Goal: Information Seeking & Learning: Check status

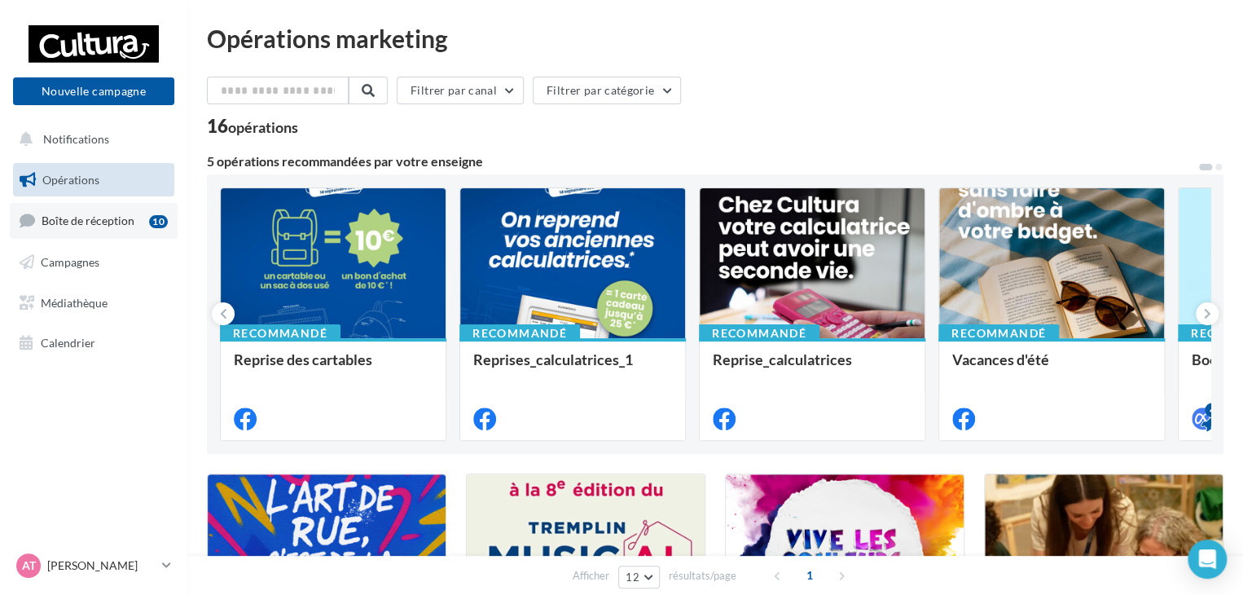
click at [48, 209] on link "Boîte de réception 10" at bounding box center [94, 220] width 168 height 35
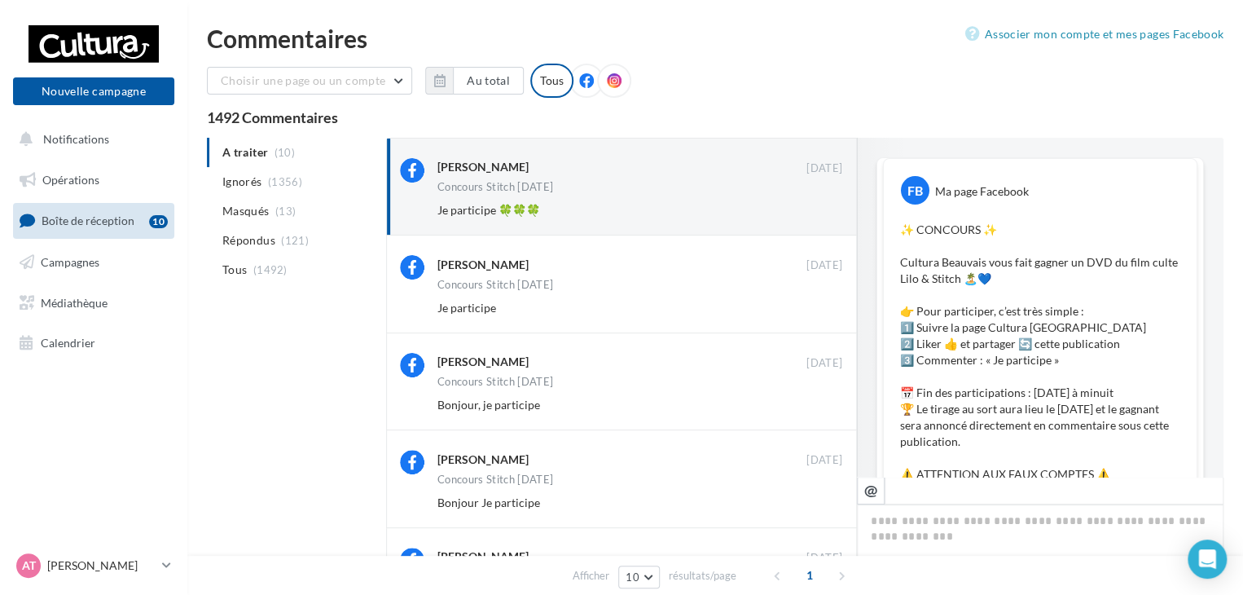
scroll to position [475, 0]
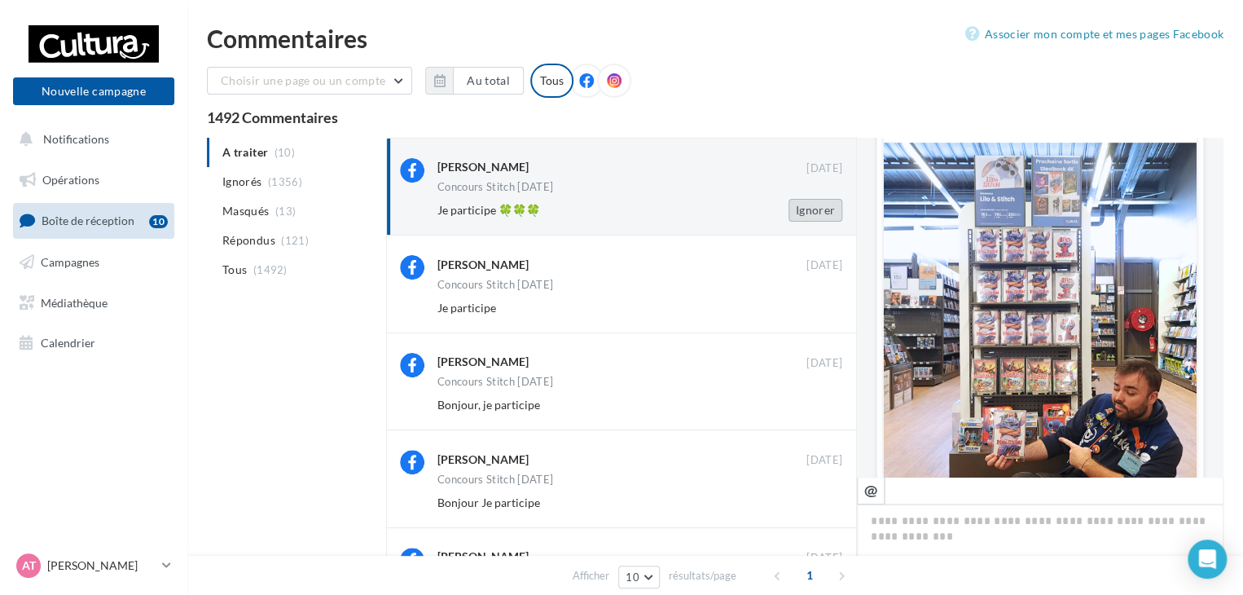
click at [828, 211] on button "Ignorer" at bounding box center [815, 210] width 54 height 23
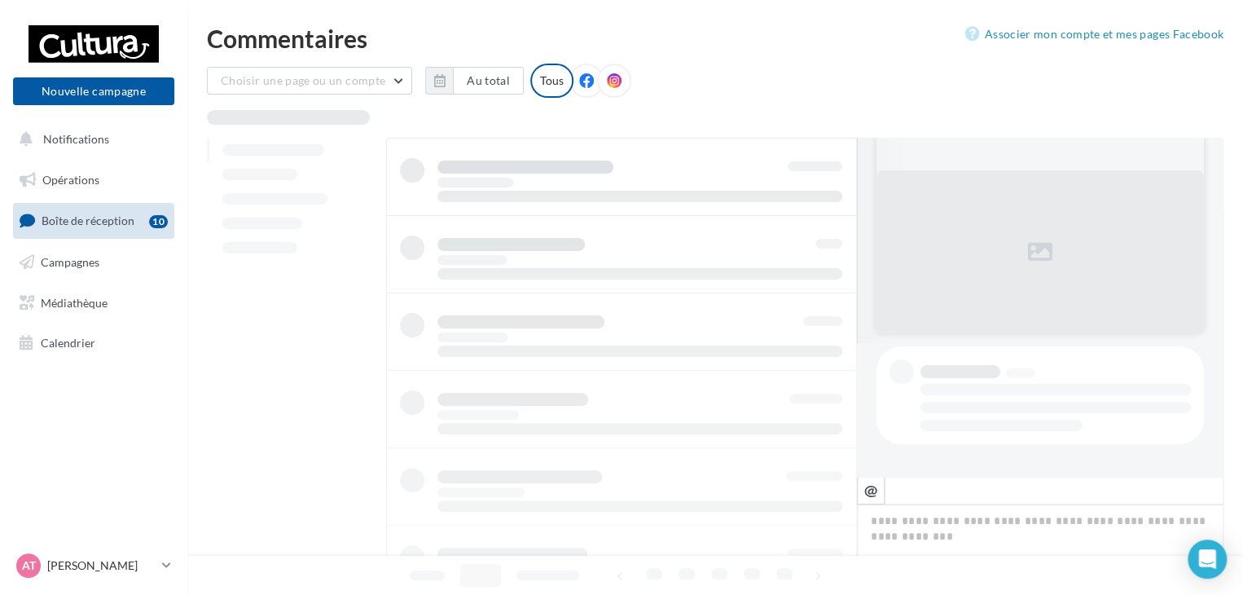
scroll to position [134, 0]
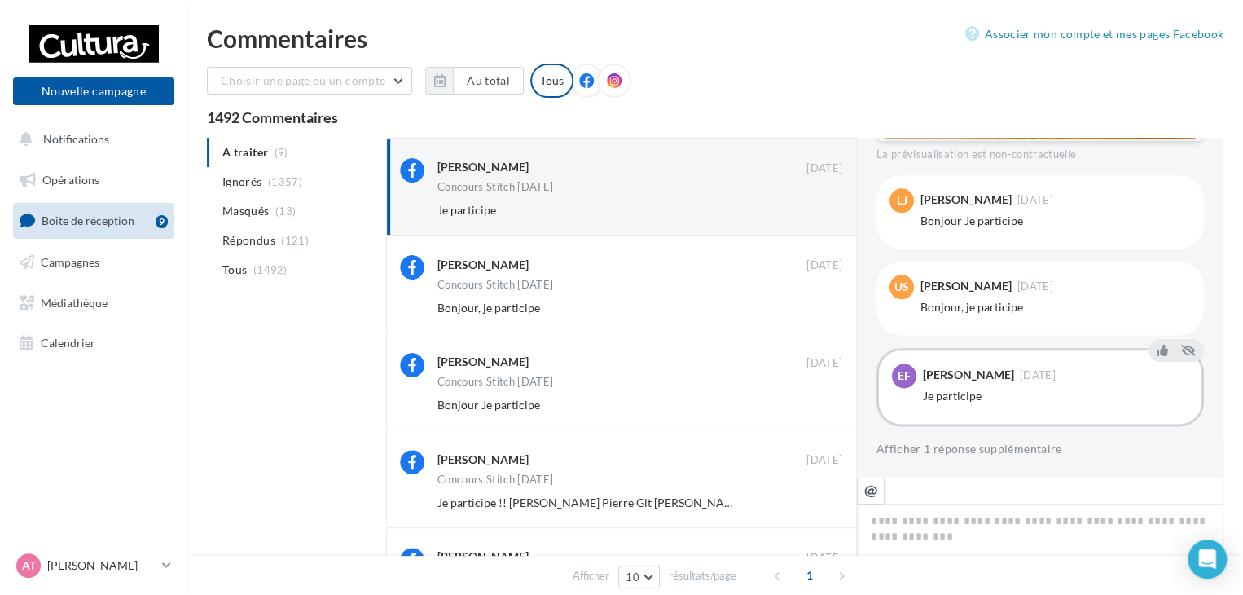
click at [819, 206] on button "Ignorer" at bounding box center [815, 210] width 54 height 23
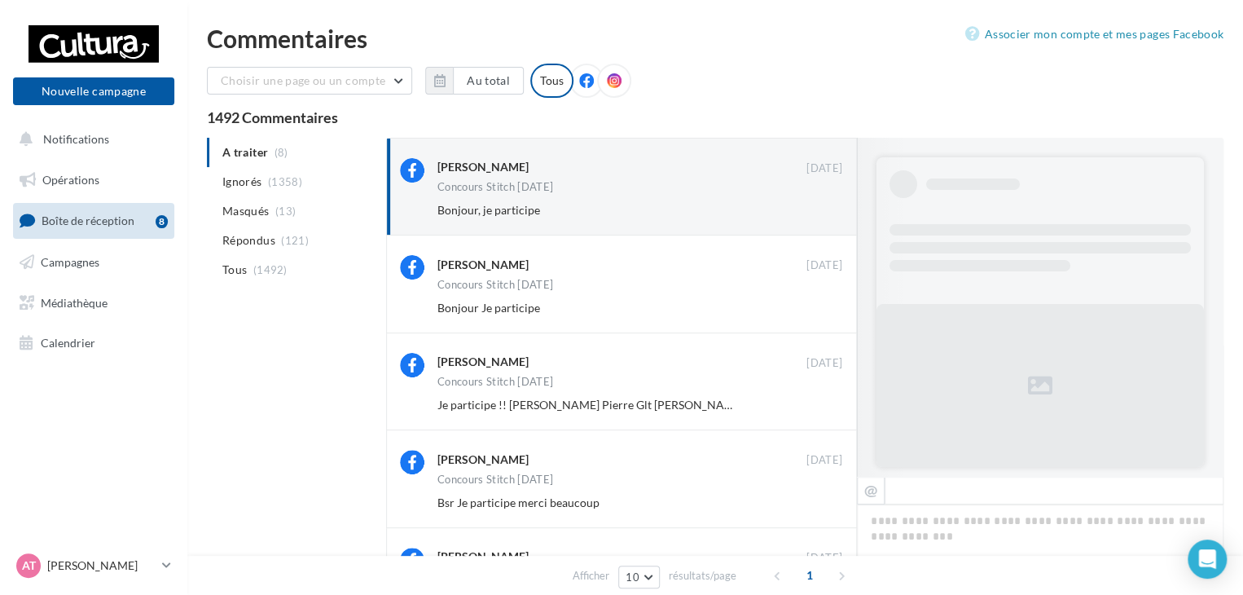
click at [819, 206] on button "Ignorer" at bounding box center [815, 210] width 54 height 23
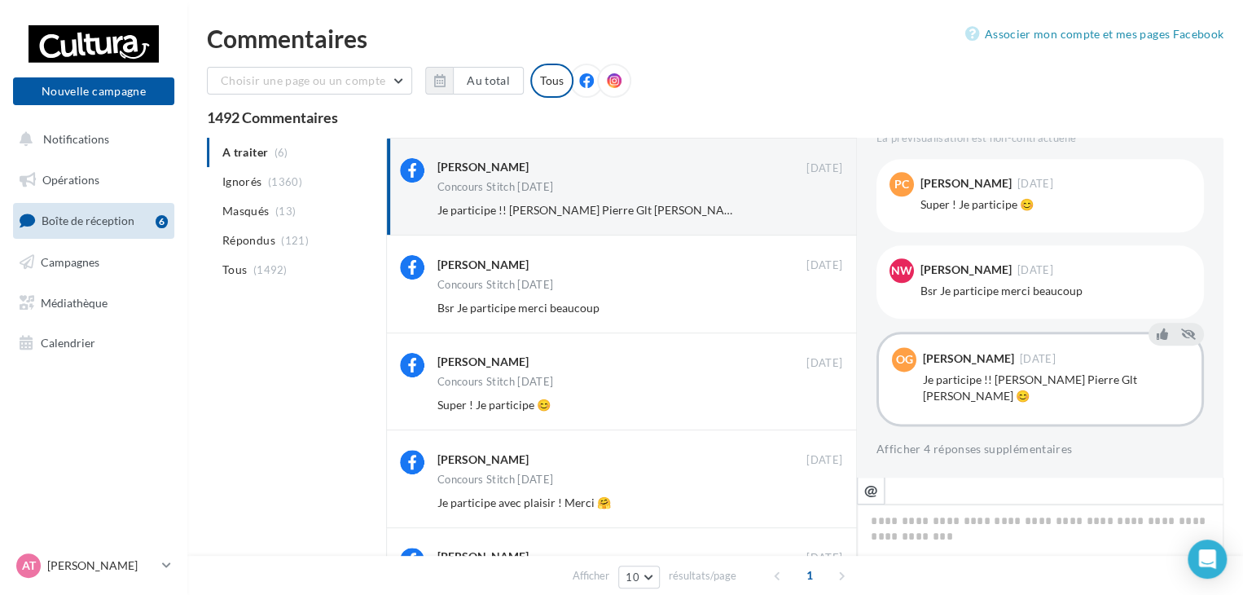
click at [818, 206] on button "Ignorer" at bounding box center [815, 210] width 54 height 23
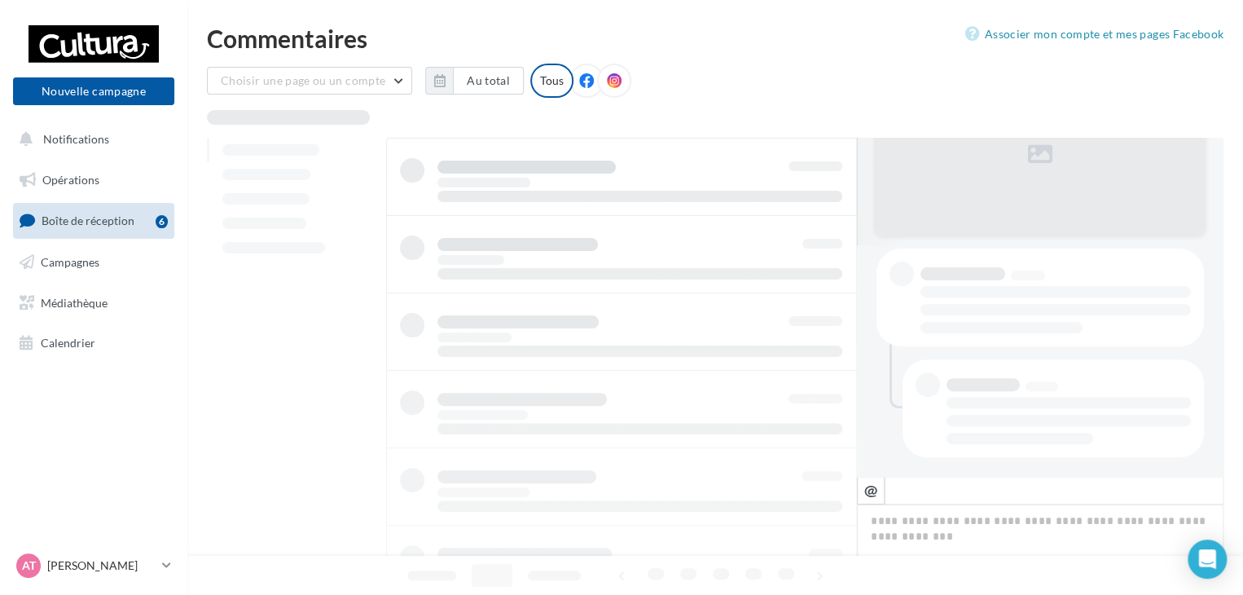
scroll to position [231, 0]
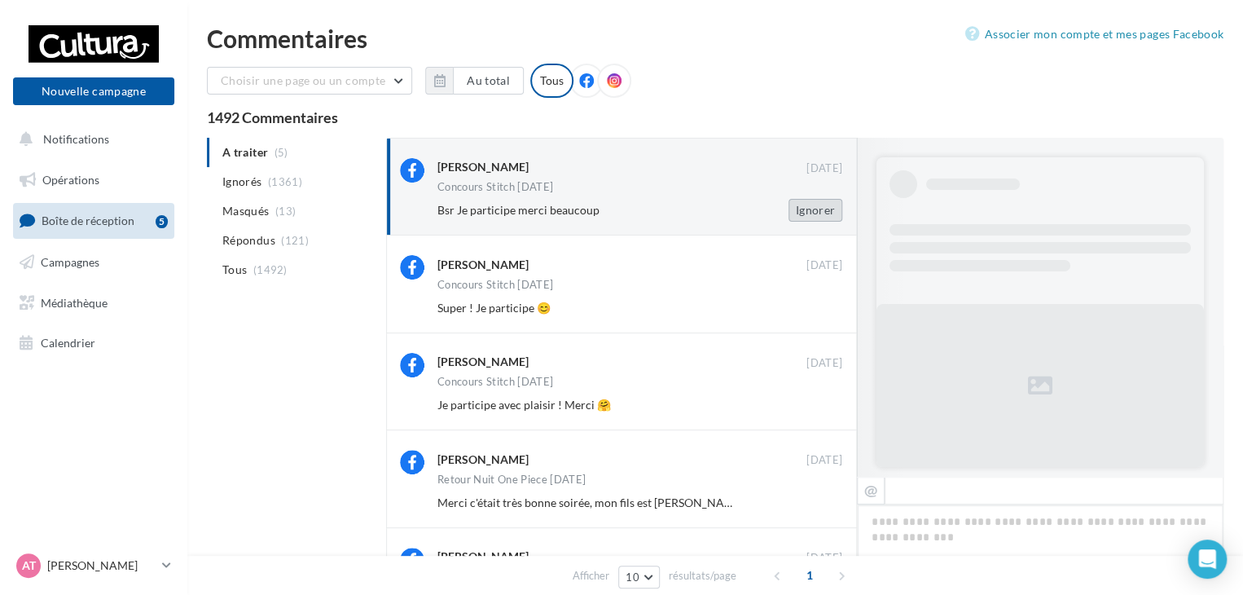
click at [806, 213] on button "Ignorer" at bounding box center [815, 210] width 54 height 23
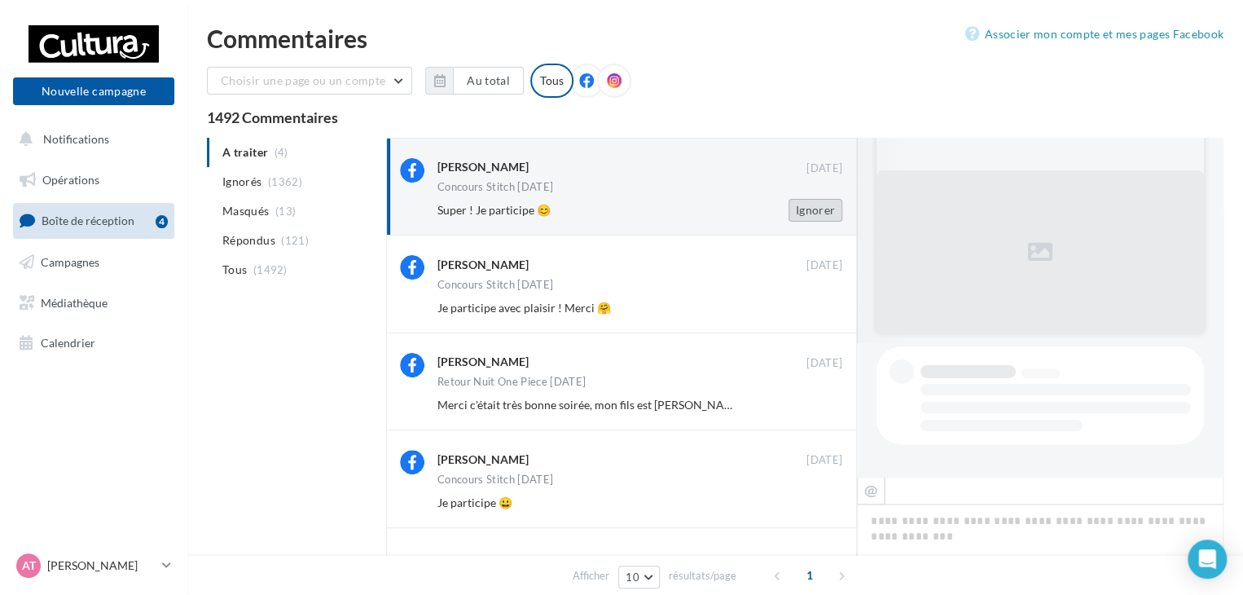
click at [806, 206] on button "Ignorer" at bounding box center [815, 210] width 54 height 23
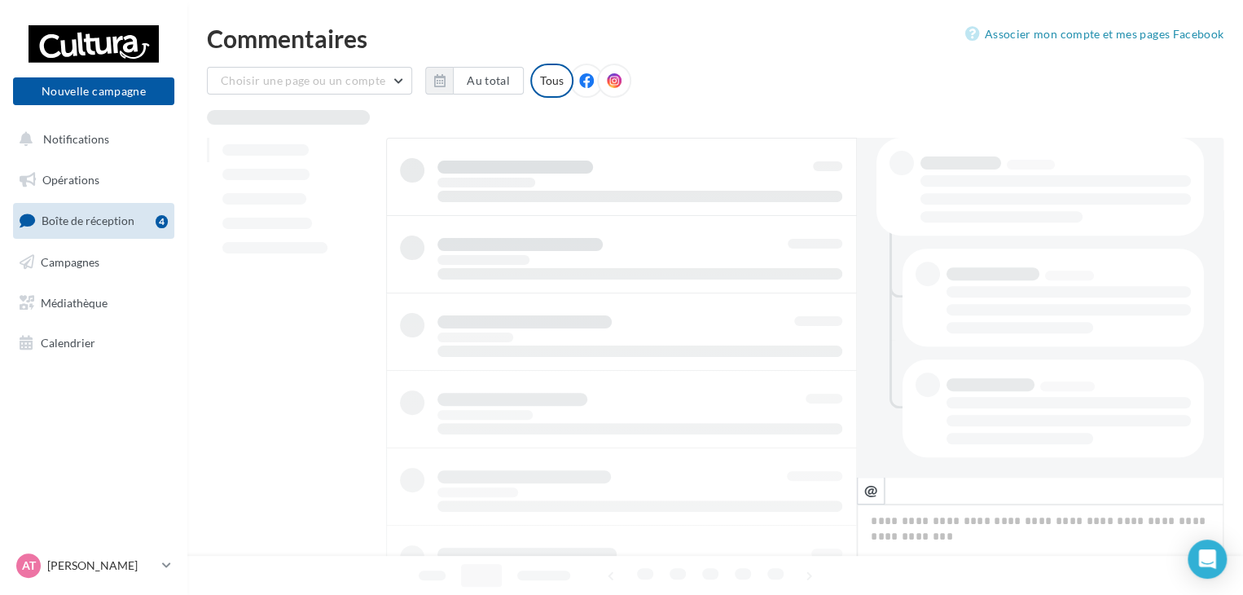
scroll to position [342, 0]
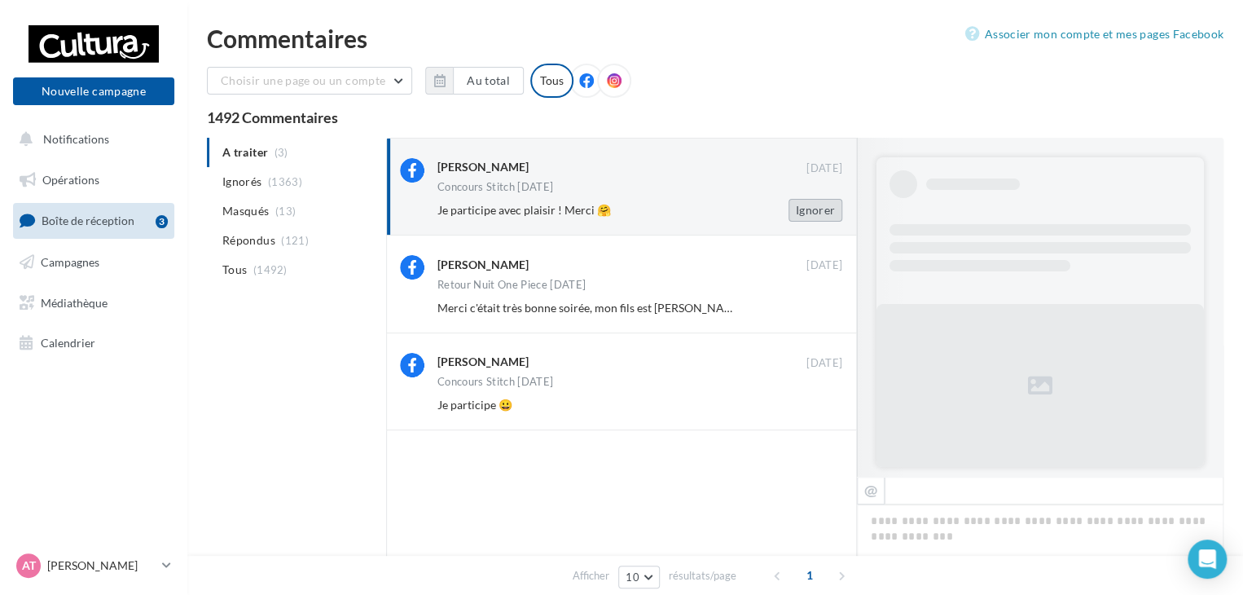
click at [798, 218] on button "Ignorer" at bounding box center [815, 210] width 54 height 23
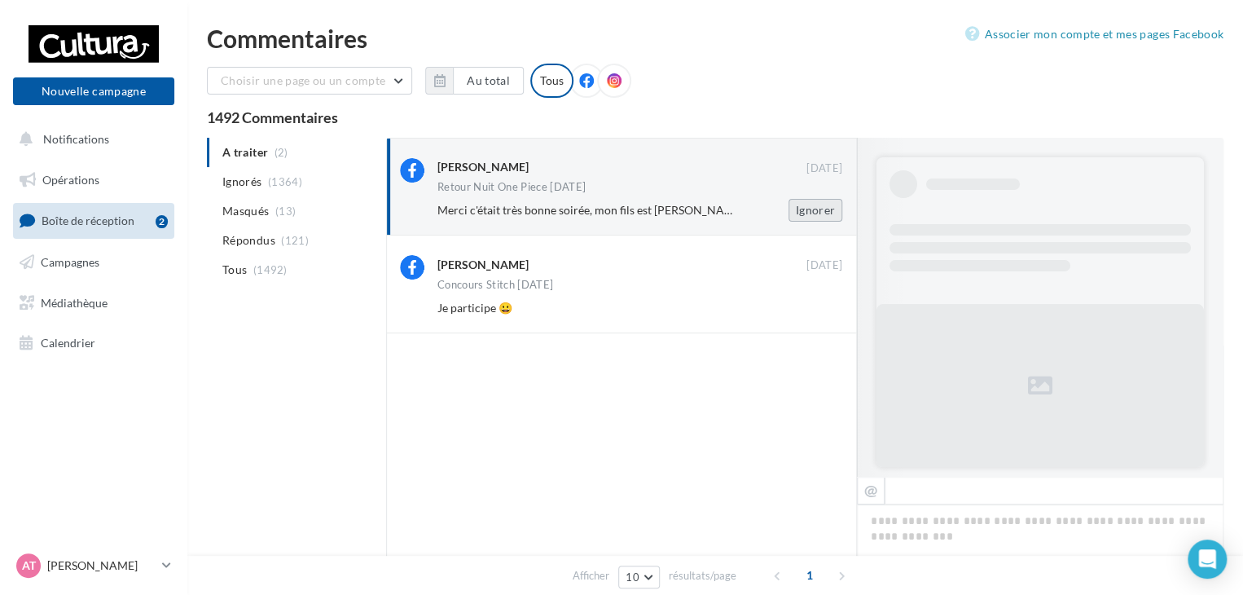
click at [821, 215] on button "Ignorer" at bounding box center [815, 210] width 54 height 23
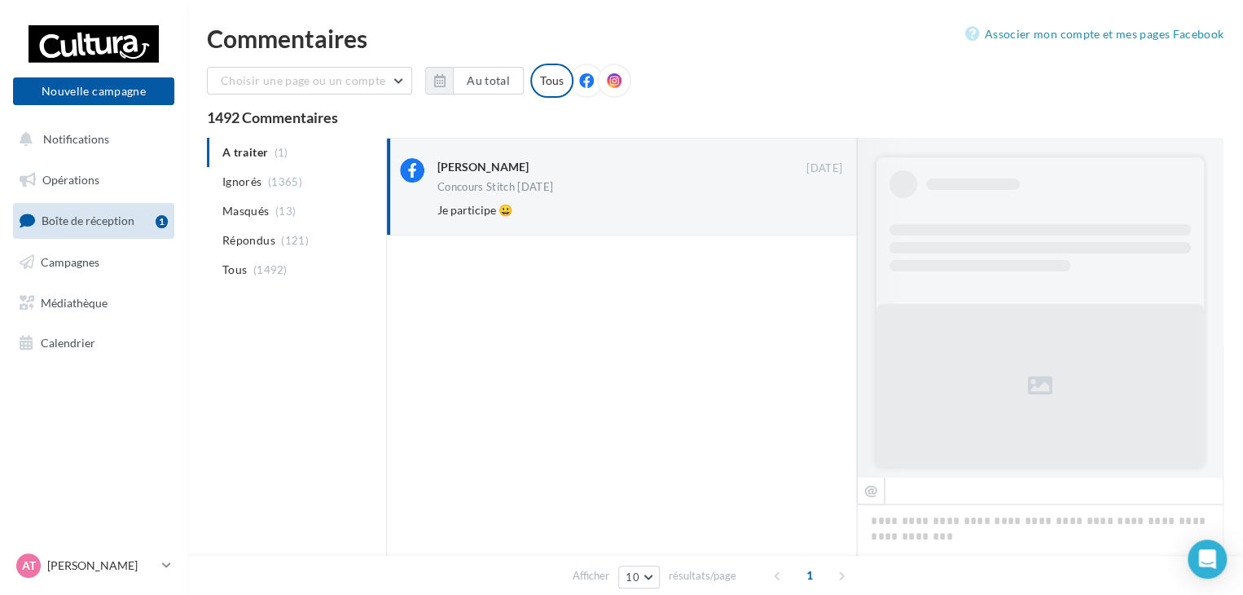
click at [818, 205] on button "Ignorer" at bounding box center [815, 210] width 54 height 23
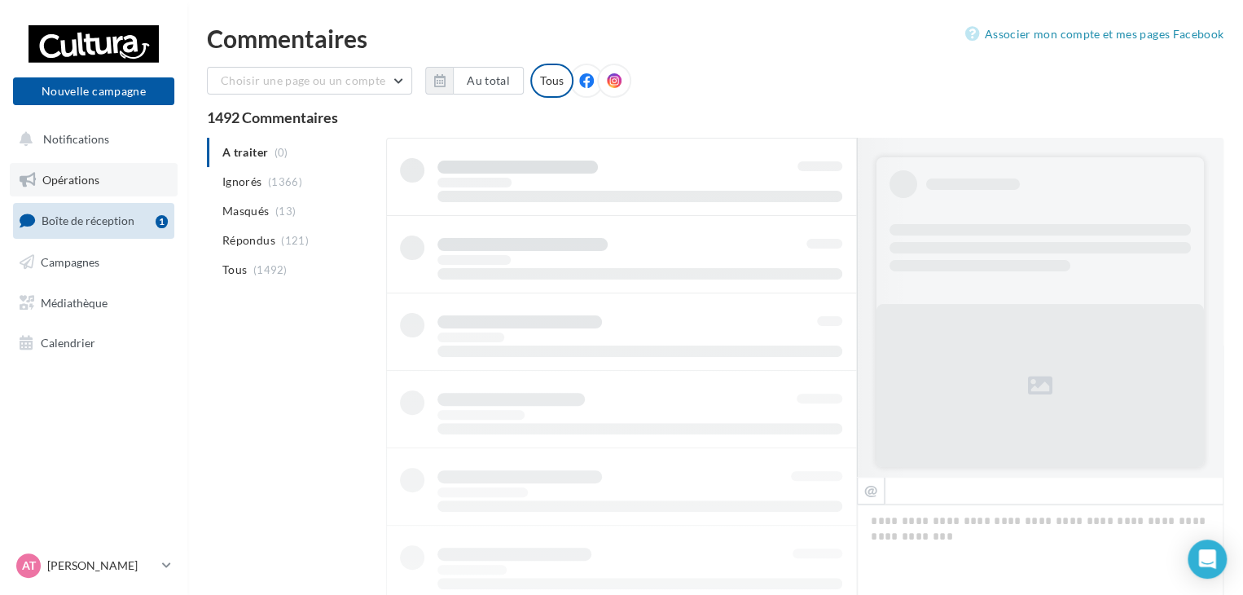
click at [117, 175] on link "Opérations" at bounding box center [94, 180] width 168 height 34
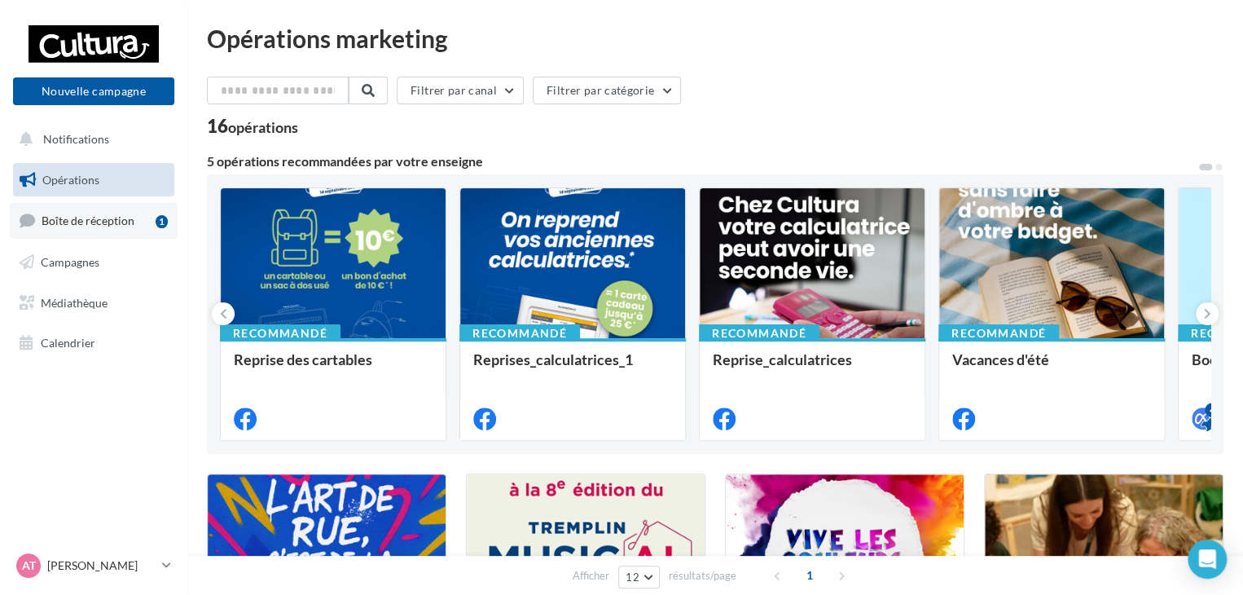
click at [81, 238] on link "Boîte de réception 1" at bounding box center [94, 220] width 168 height 35
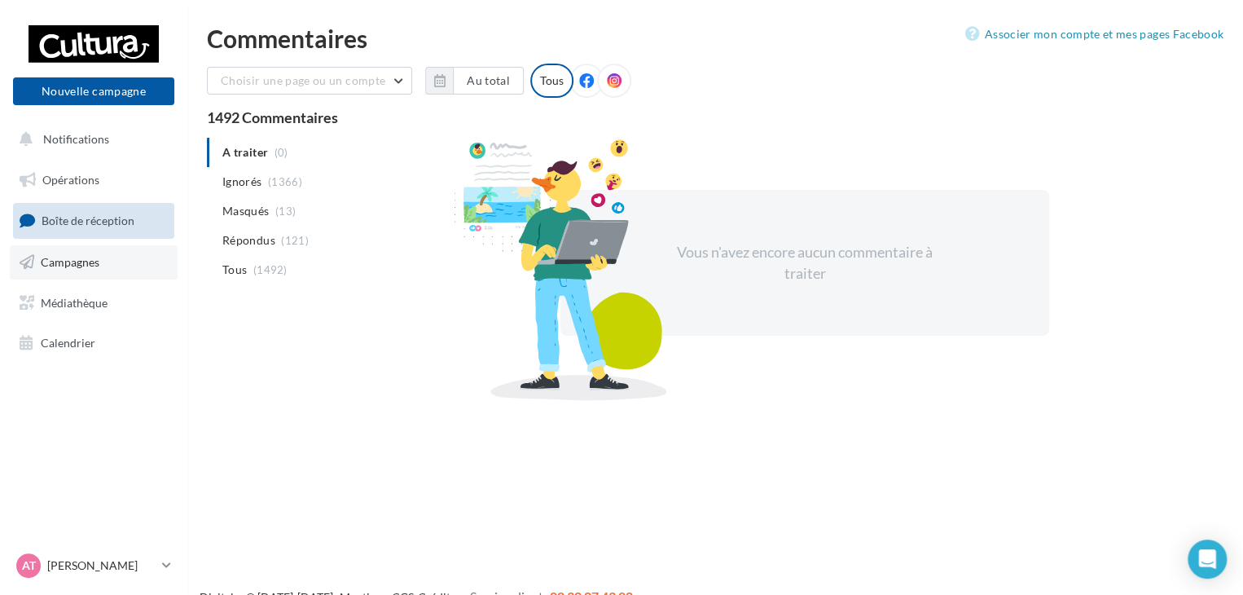
click at [85, 266] on span "Campagnes" at bounding box center [70, 262] width 59 height 14
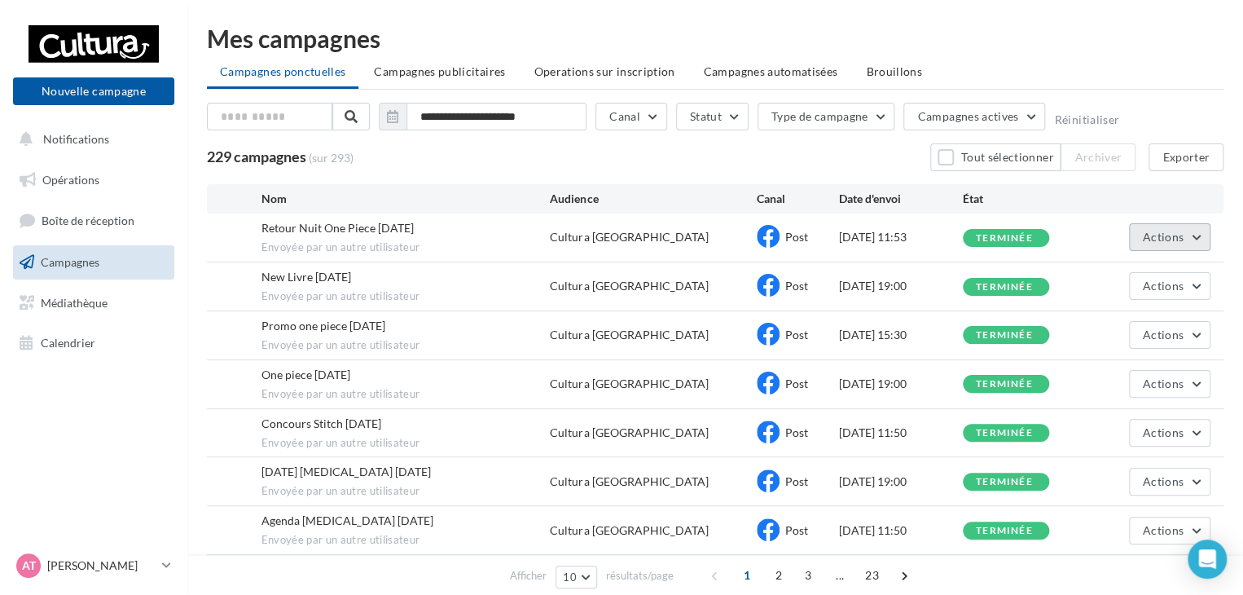
click at [1189, 242] on button "Actions" at bounding box center [1169, 237] width 81 height 28
drag, startPoint x: 1117, startPoint y: 275, endPoint x: 1148, endPoint y: 269, distance: 31.6
click at [1148, 269] on button "Voir les résultats" at bounding box center [1129, 275] width 163 height 42
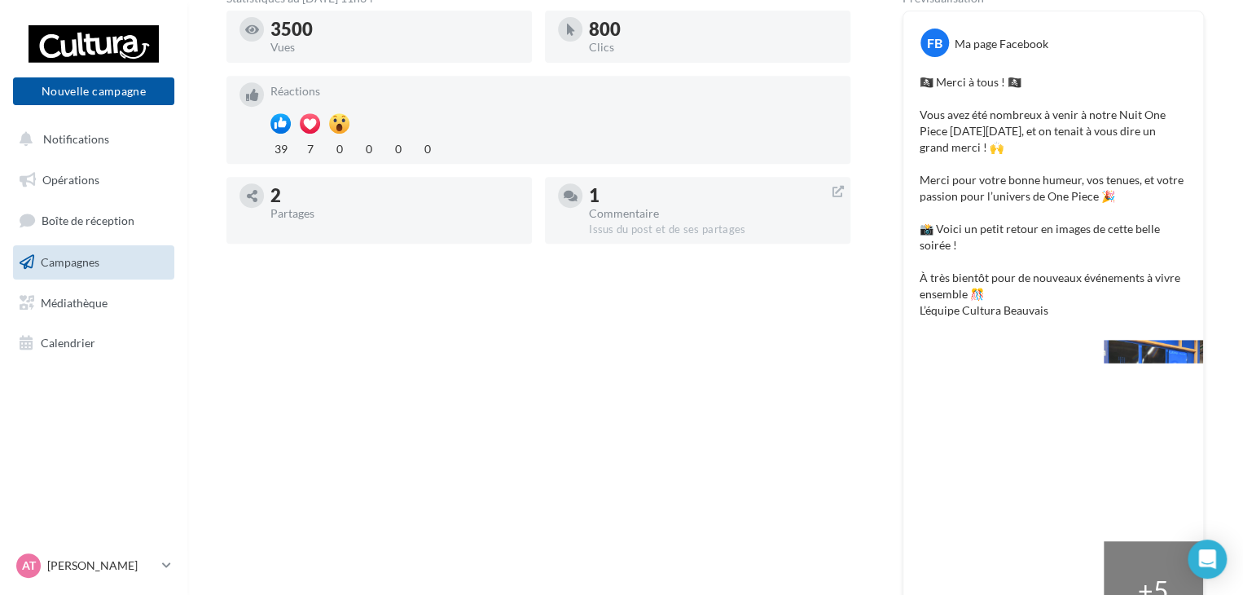
scroll to position [301, 0]
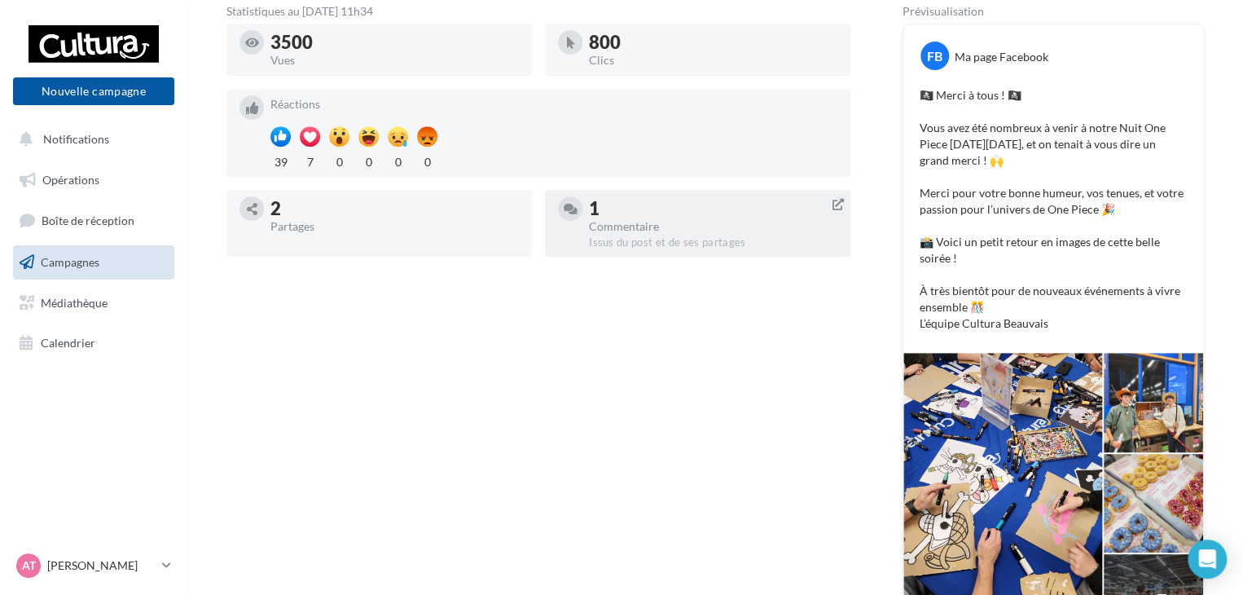
click at [686, 238] on div "Issus du post et de ses partages" at bounding box center [713, 242] width 248 height 15
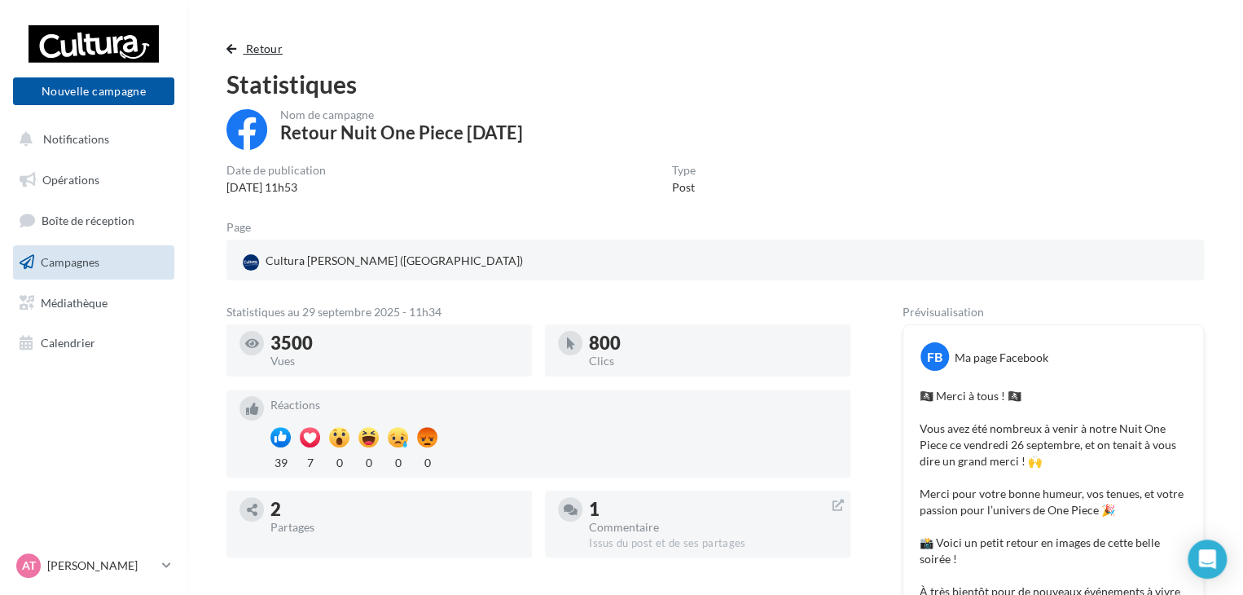
click at [261, 51] on span "Retour" at bounding box center [264, 49] width 37 height 14
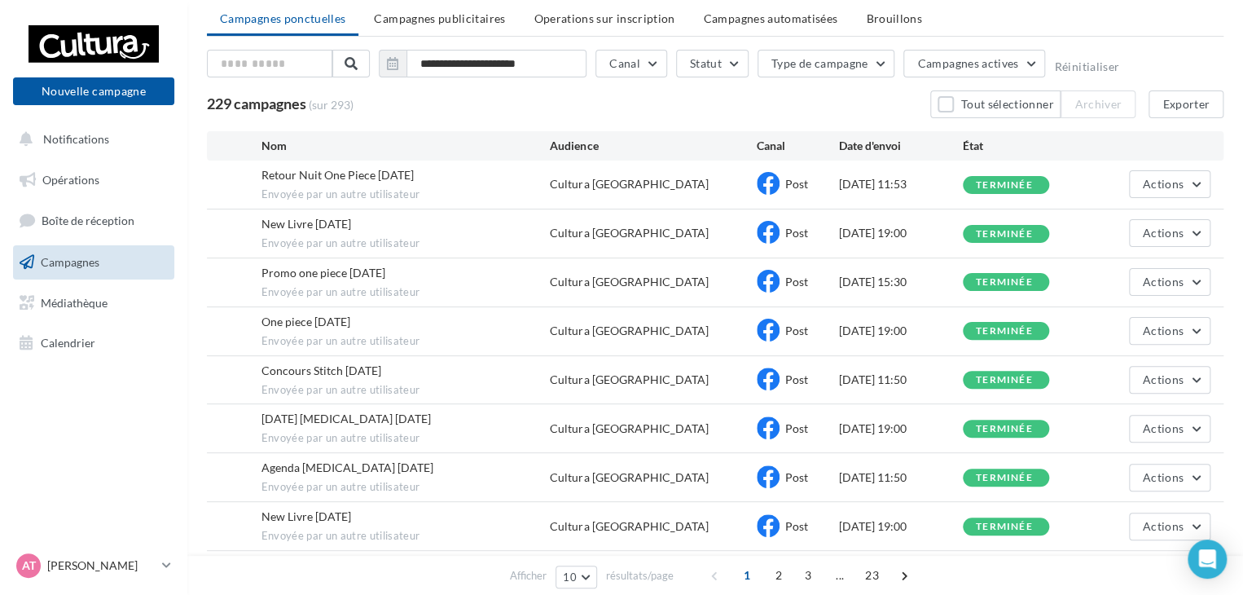
scroll to position [81, 0]
